Goal: Task Accomplishment & Management: Use online tool/utility

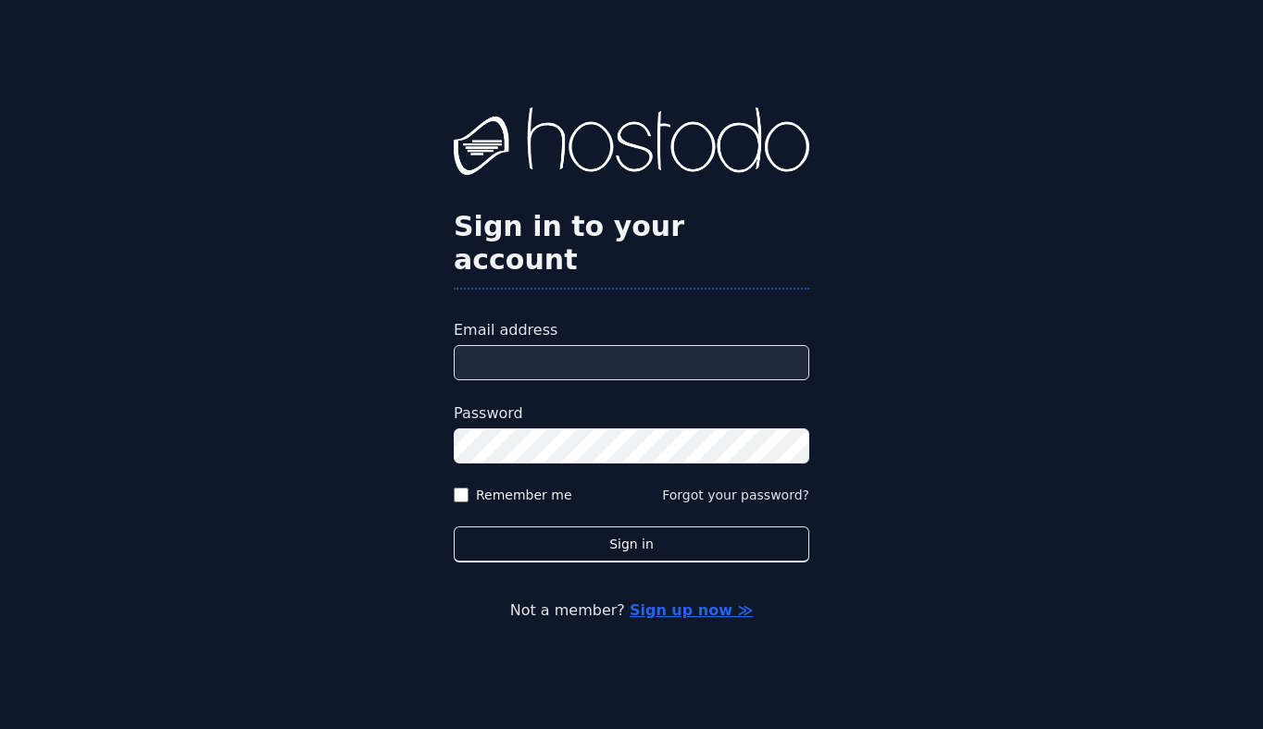
click at [550, 346] on input "Email address" at bounding box center [631, 362] width 355 height 35
type input "**********"
click at [534, 486] on label "Remember me" at bounding box center [524, 495] width 96 height 19
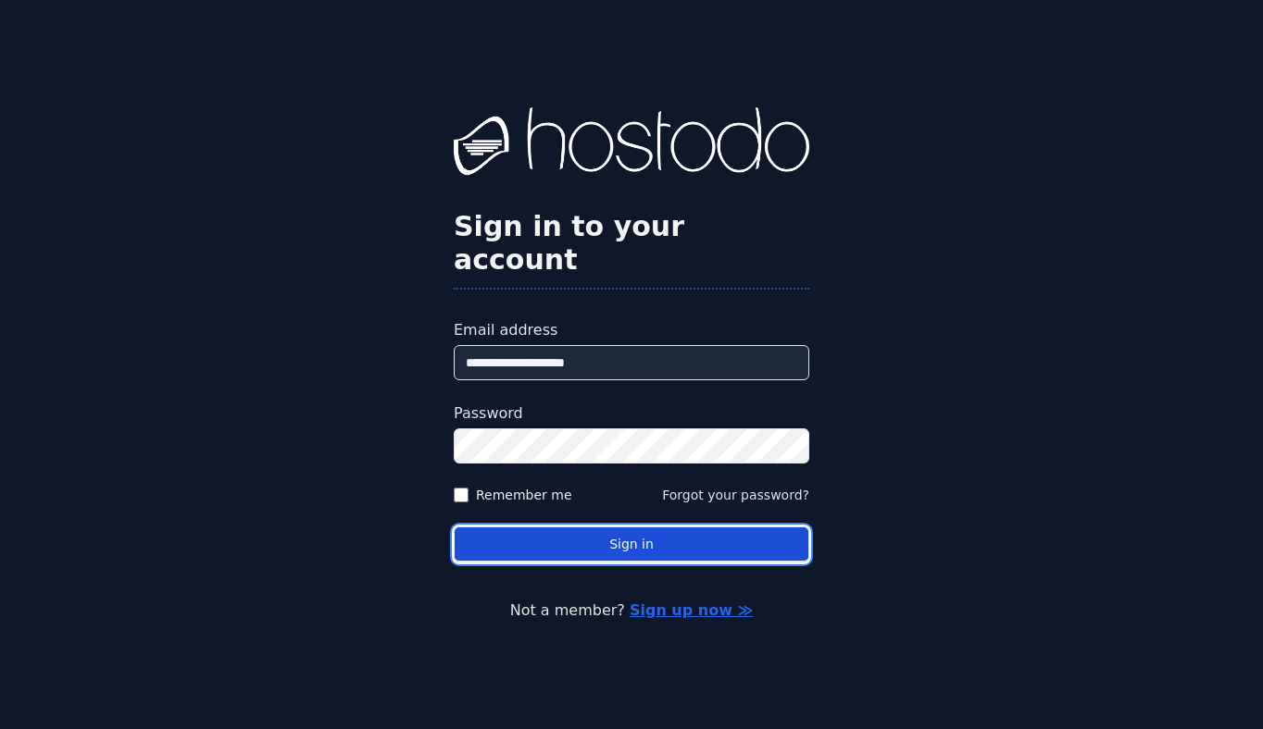
click at [588, 527] on button "Sign in" at bounding box center [631, 545] width 355 height 36
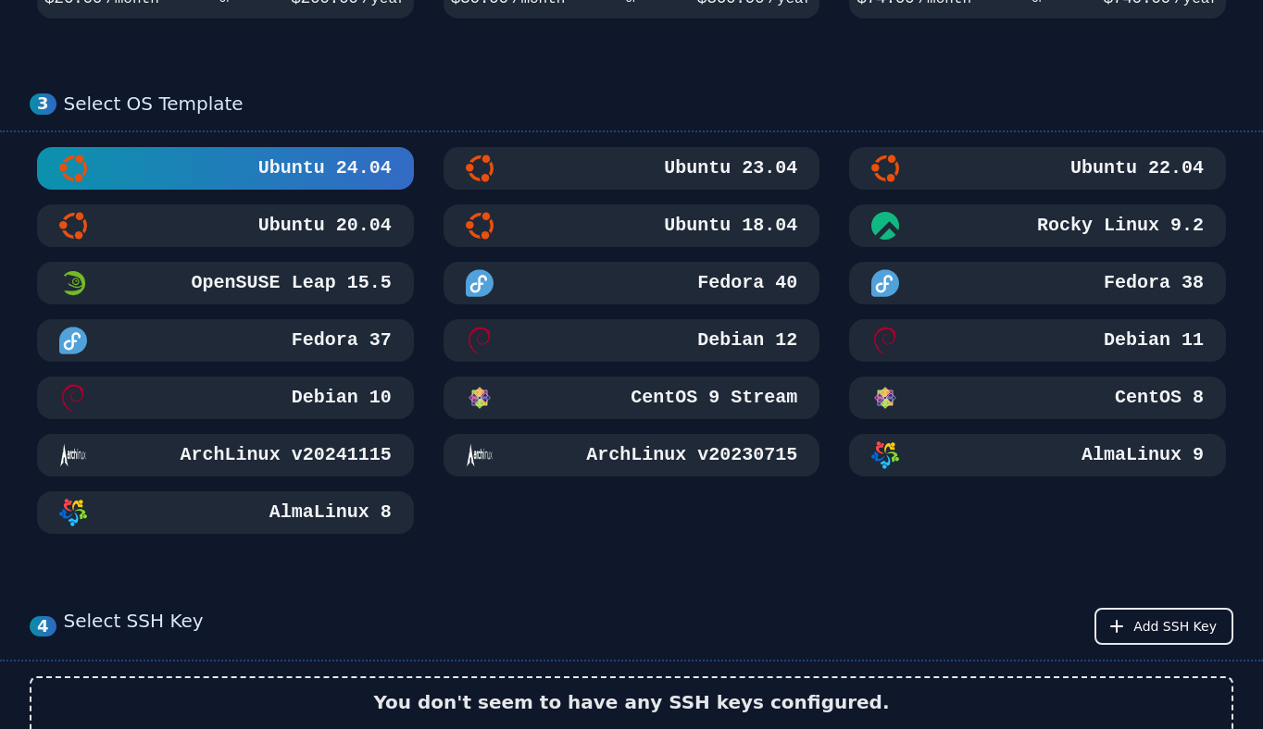
scroll to position [913, 0]
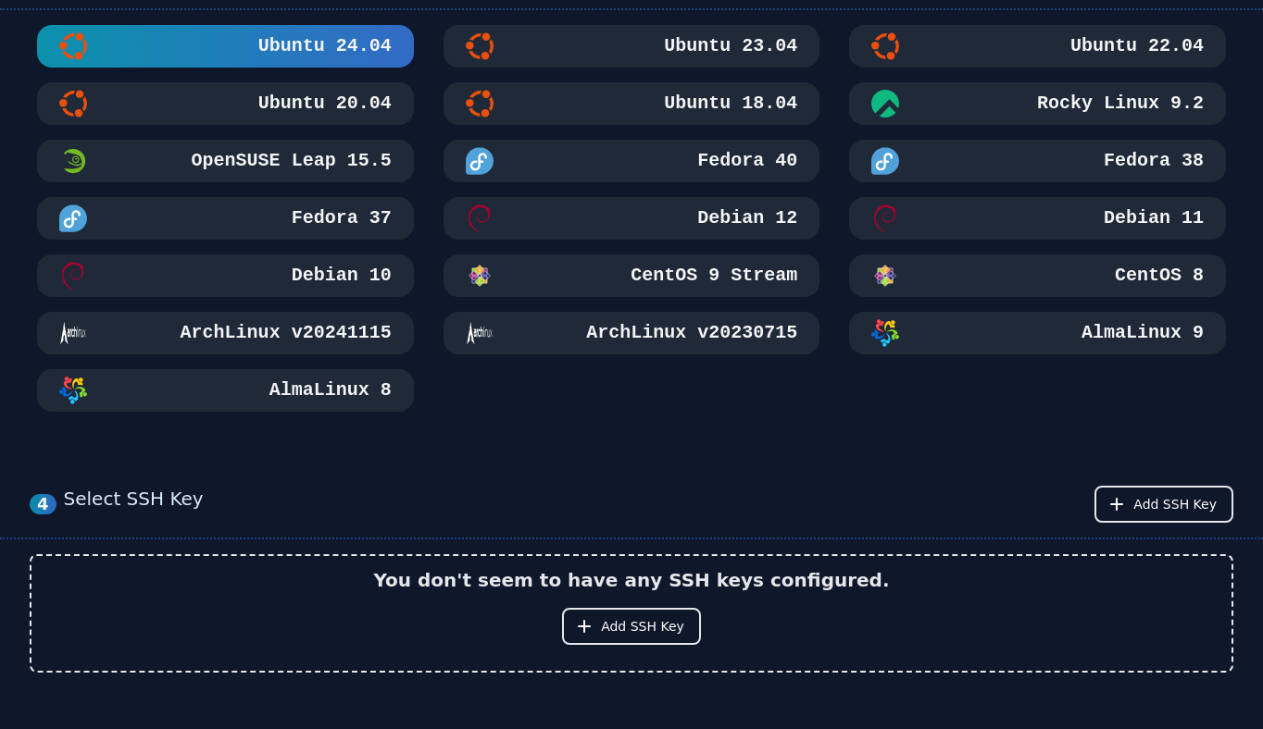
click at [678, 91] on h3 "Ubuntu 18.04" at bounding box center [728, 104] width 137 height 26
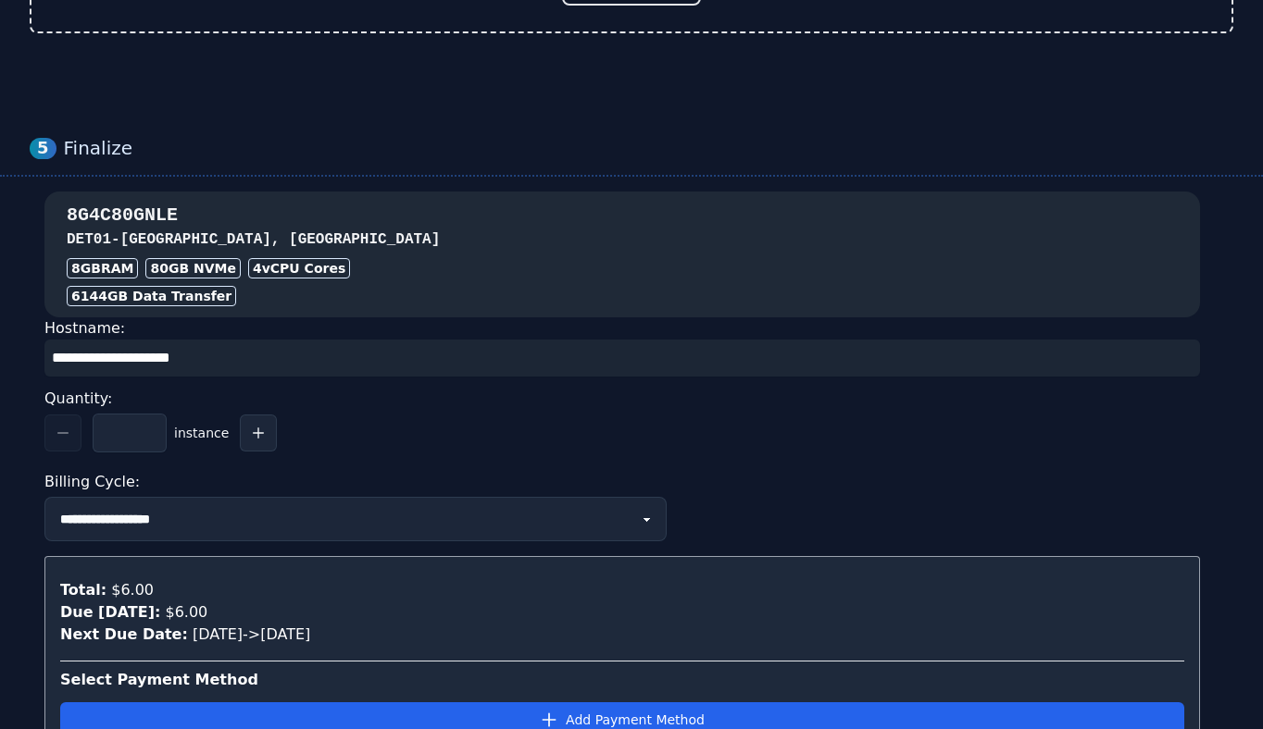
scroll to position [1754, 0]
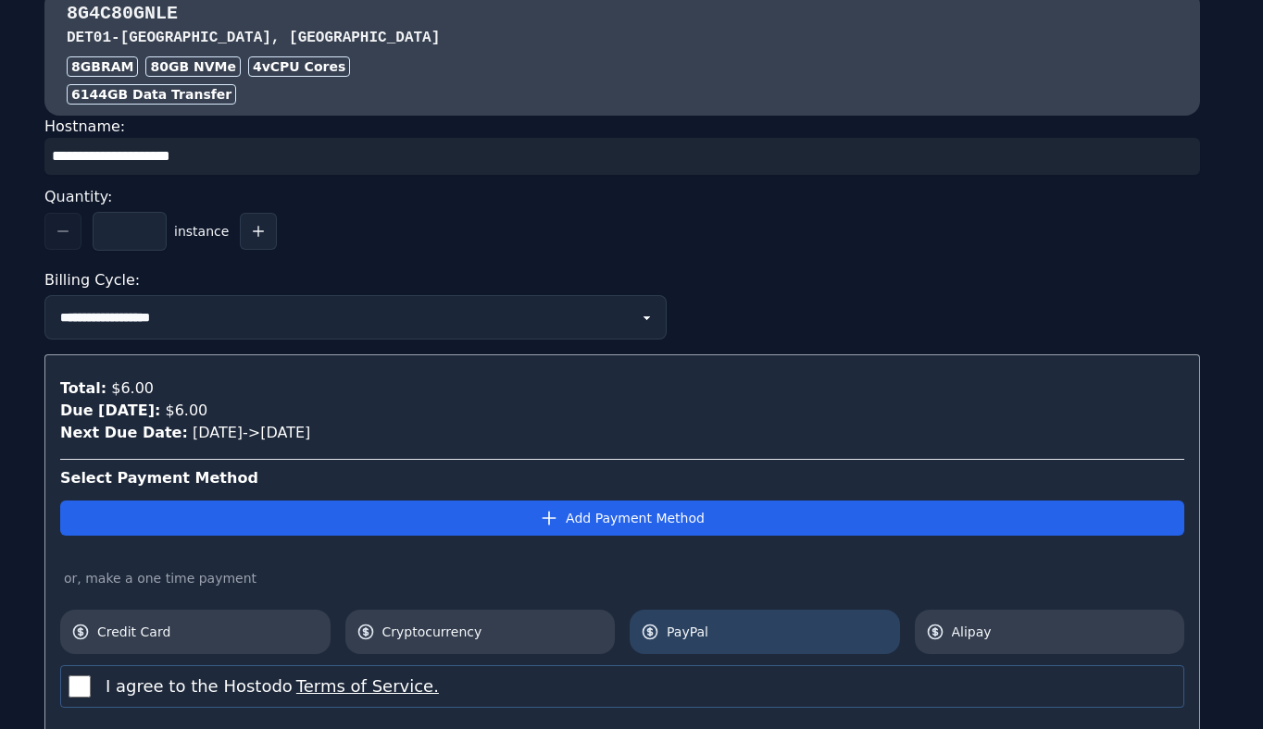
click at [677, 636] on span "PayPal" at bounding box center [778, 632] width 222 height 19
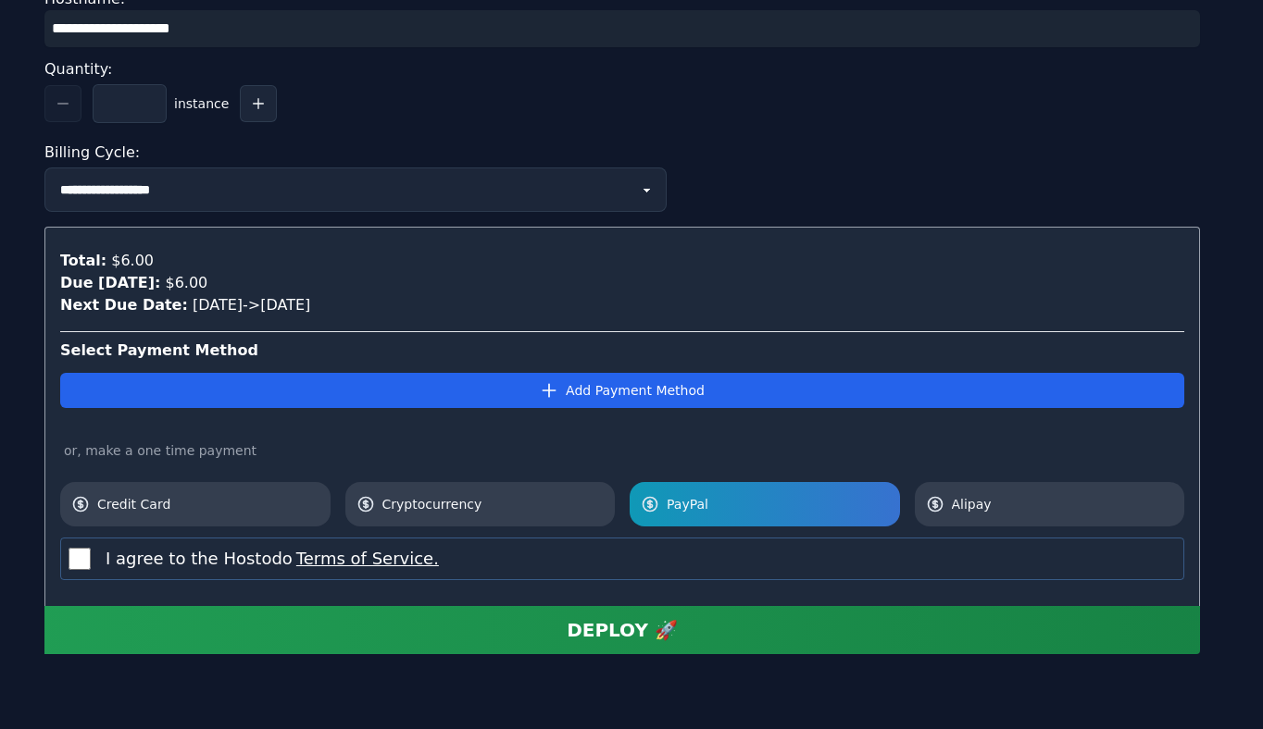
scroll to position [1933, 0]
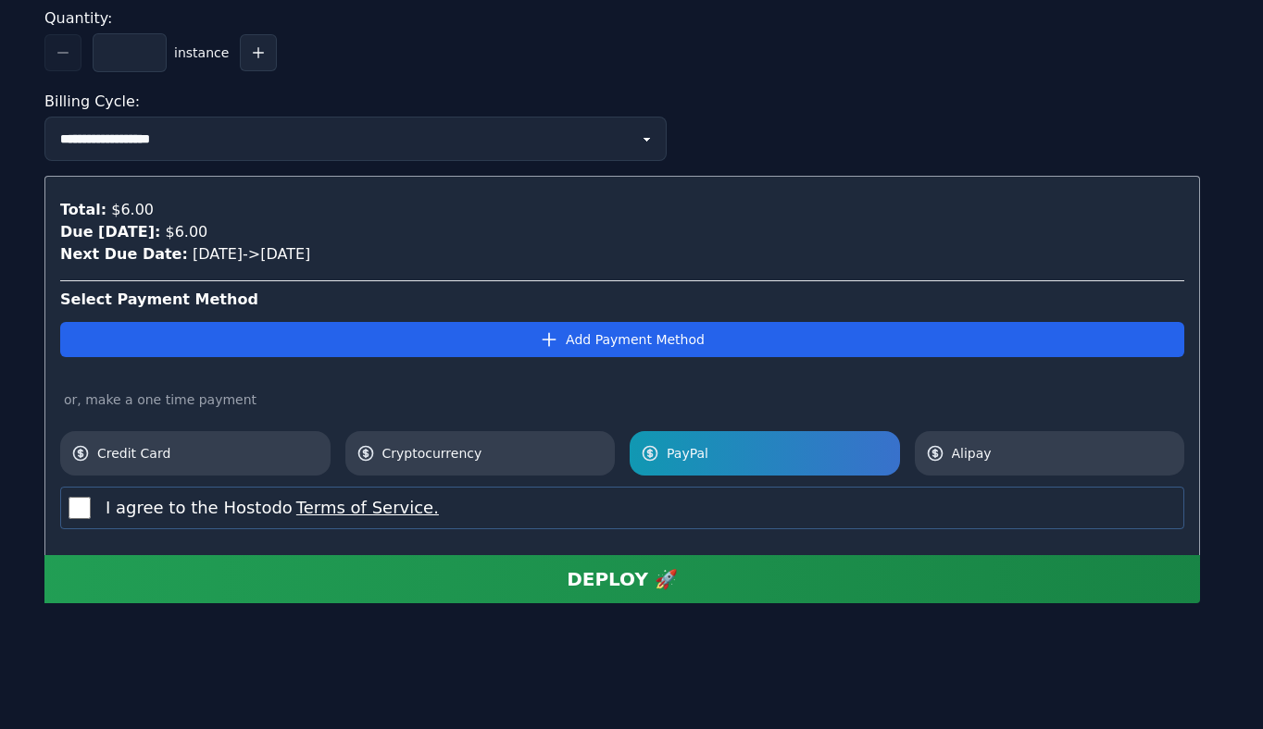
click at [360, 586] on button "DEPLOY 🚀" at bounding box center [621, 579] width 1155 height 48
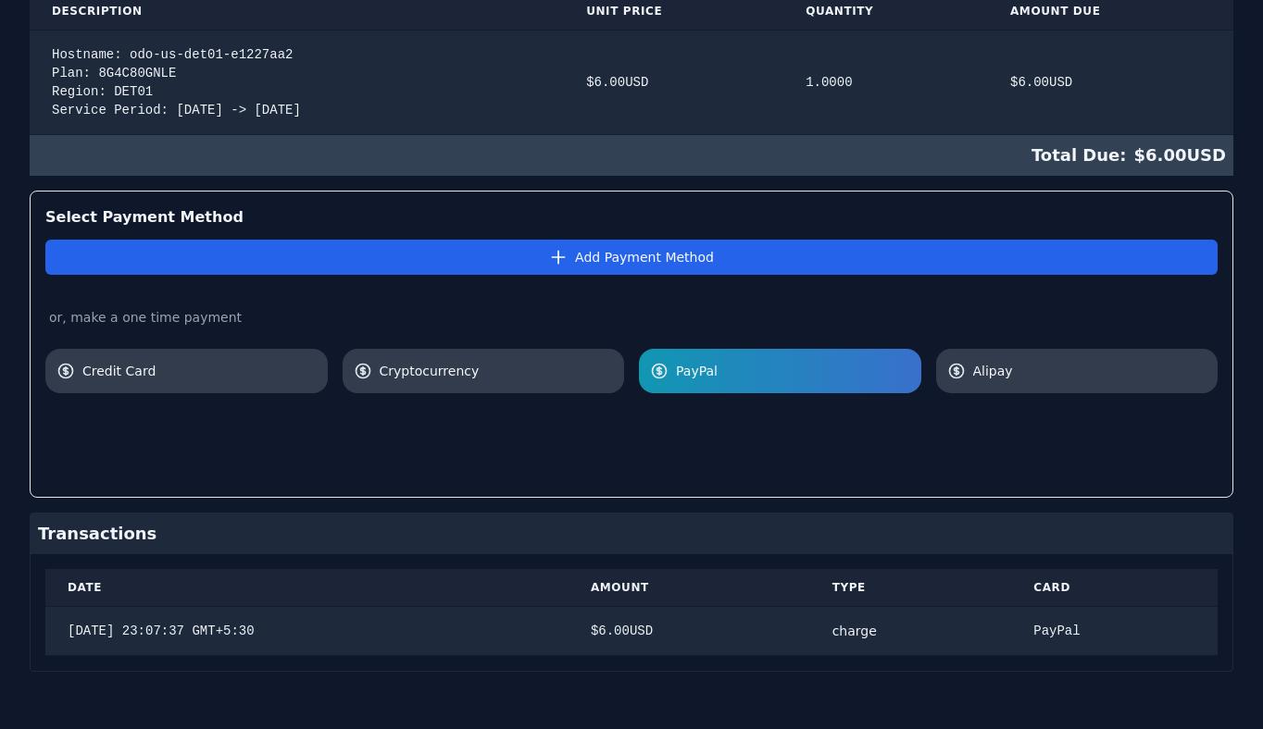
scroll to position [449, 0]
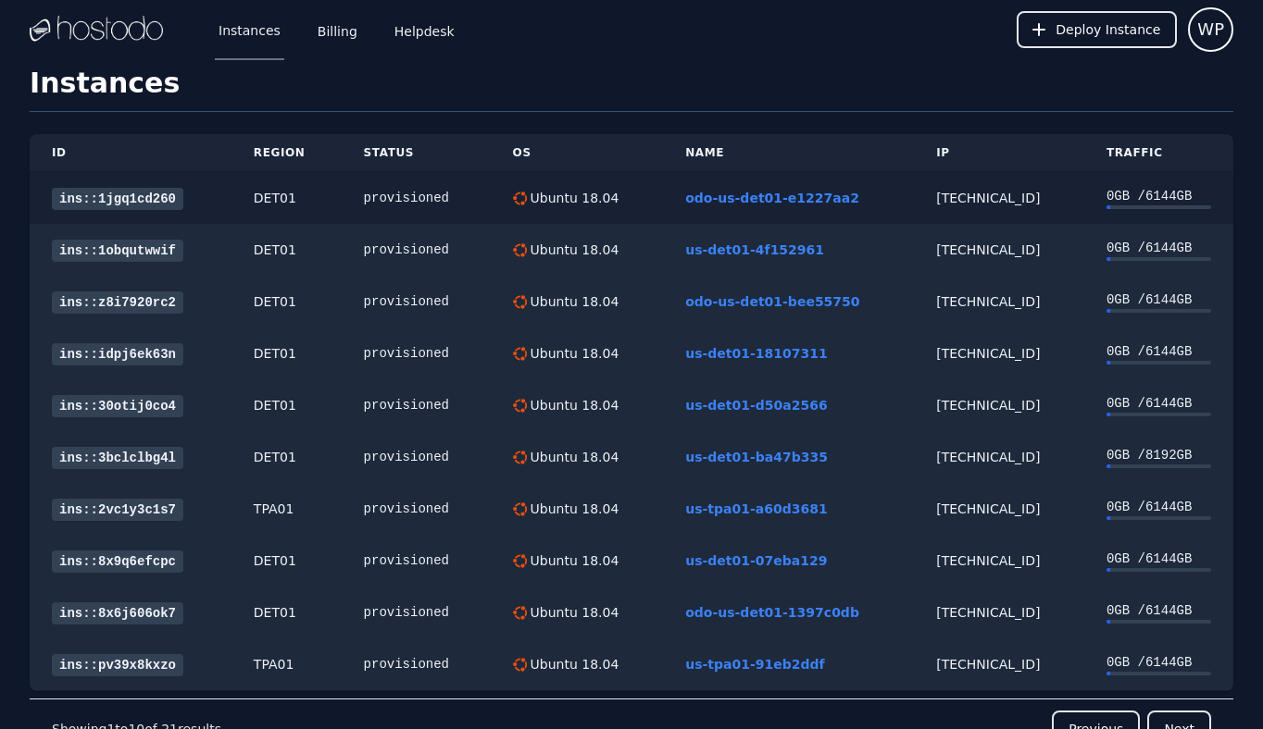
click at [981, 192] on div "[TECHNICAL_ID]" at bounding box center [999, 198] width 126 height 19
copy div "[TECHNICAL_ID]"
click at [138, 204] on link "ins::1jgq1cd260" at bounding box center [117, 199] width 131 height 22
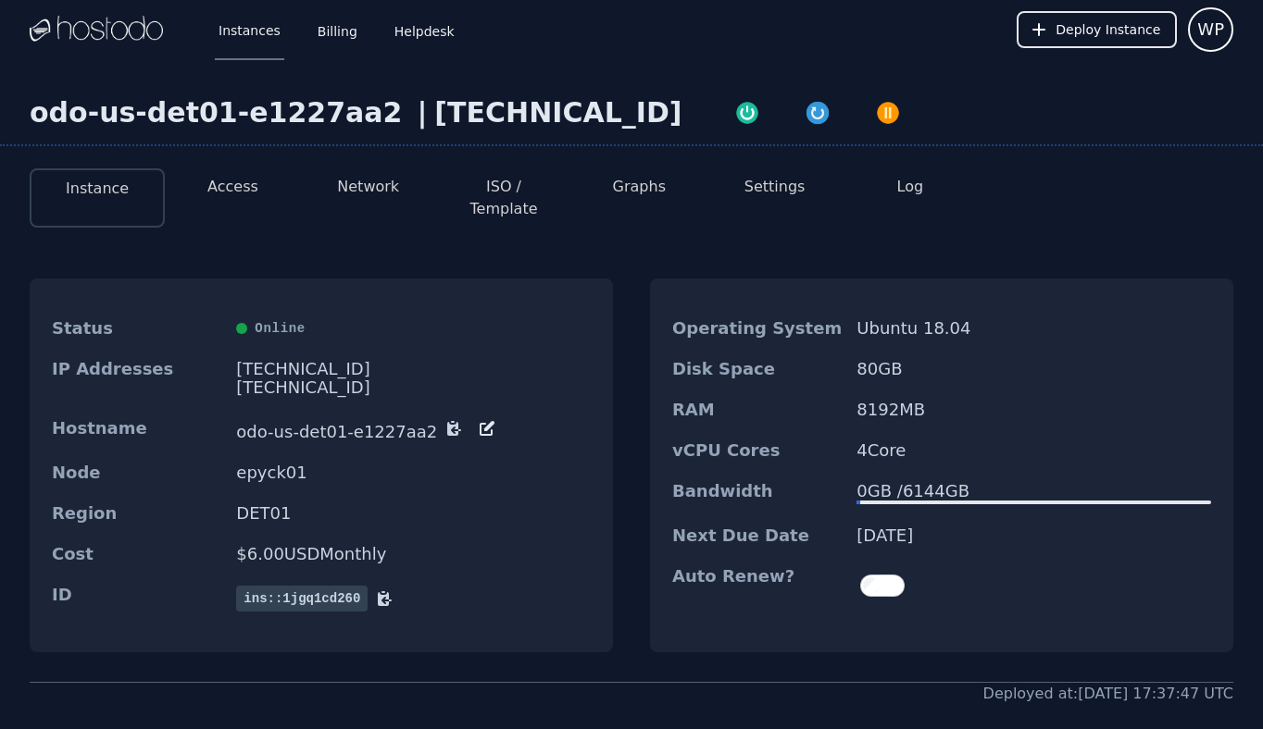
click at [223, 137] on div "odo-us-det01-e1227aa2 | 38.43.93.110" at bounding box center [631, 121] width 1263 height 50
click at [235, 172] on li "Access" at bounding box center [232, 197] width 135 height 59
click at [230, 179] on button "Access" at bounding box center [232, 187] width 51 height 22
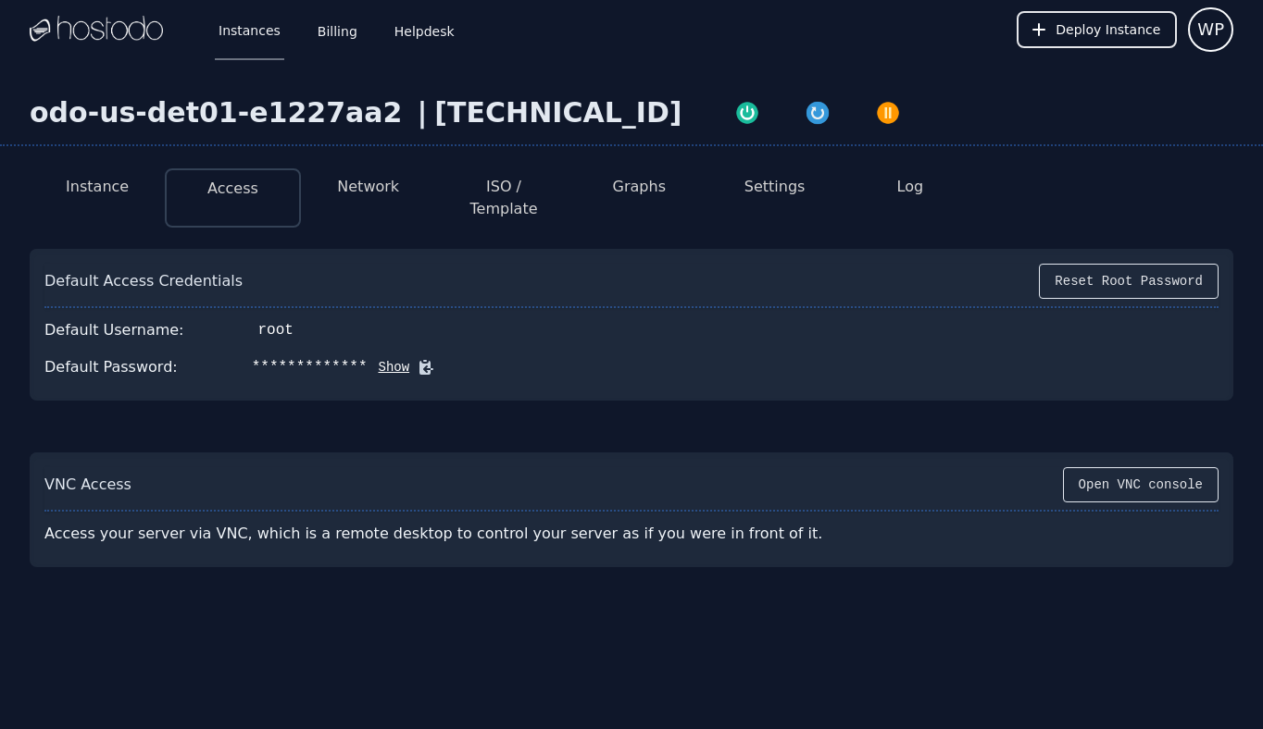
click at [417, 358] on icon at bounding box center [426, 367] width 19 height 19
